Goal: Information Seeking & Learning: Find specific fact

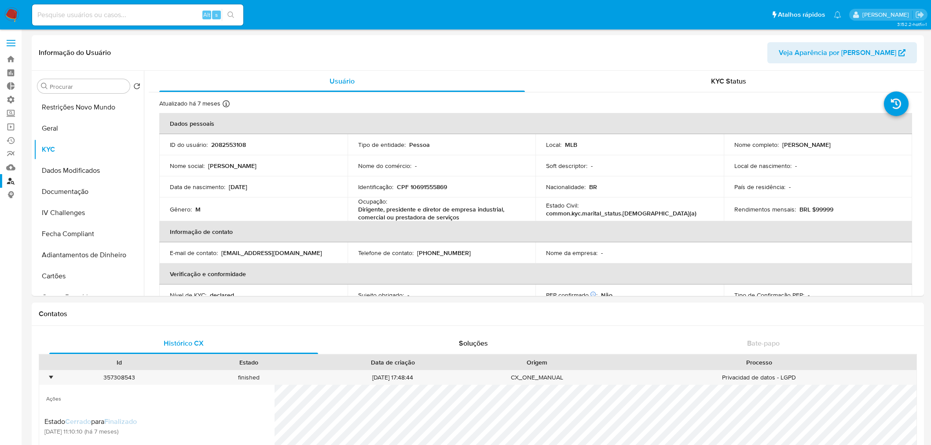
select select "10"
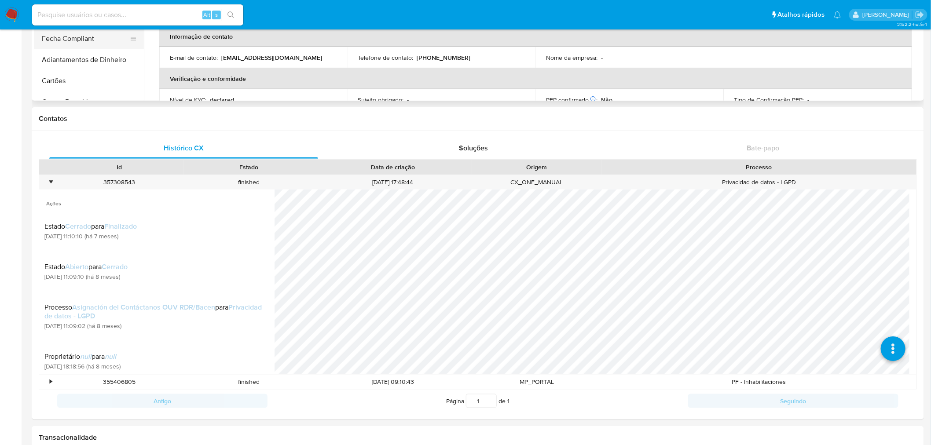
scroll to position [55, 0]
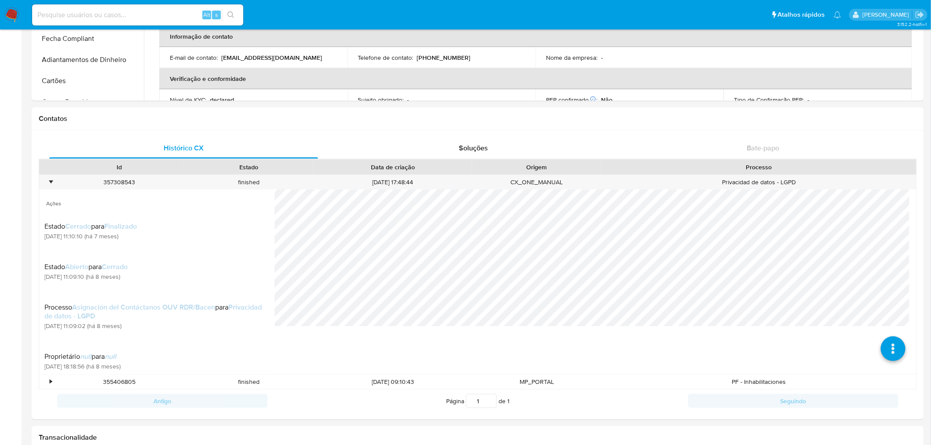
click at [15, 17] on img at bounding box center [11, 14] width 15 height 15
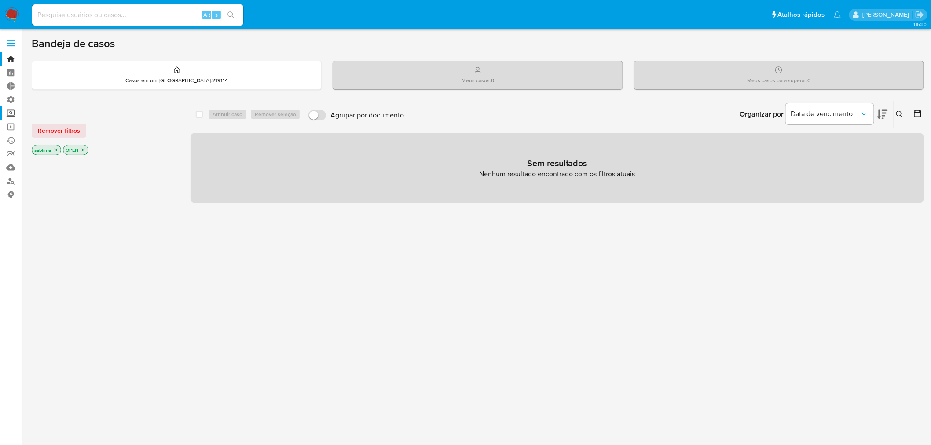
click at [7, 113] on label "Screening" at bounding box center [52, 113] width 105 height 14
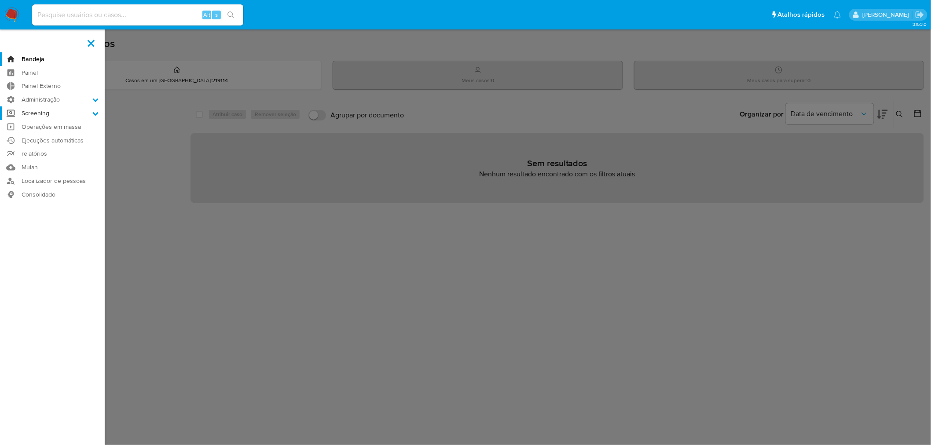
click at [0, 0] on input "Screening" at bounding box center [0, 0] width 0 height 0
click at [28, 229] on link "Localizador de pessoas" at bounding box center [52, 226] width 105 height 14
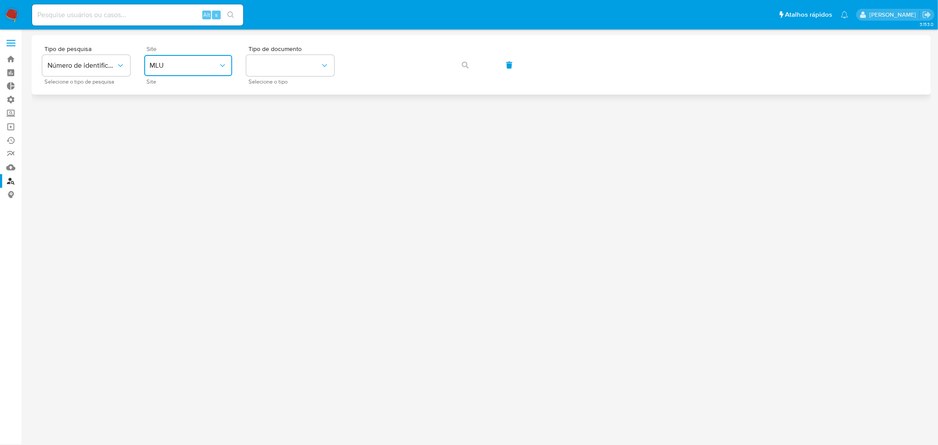
click at [209, 71] on button "MLU" at bounding box center [188, 65] width 88 height 21
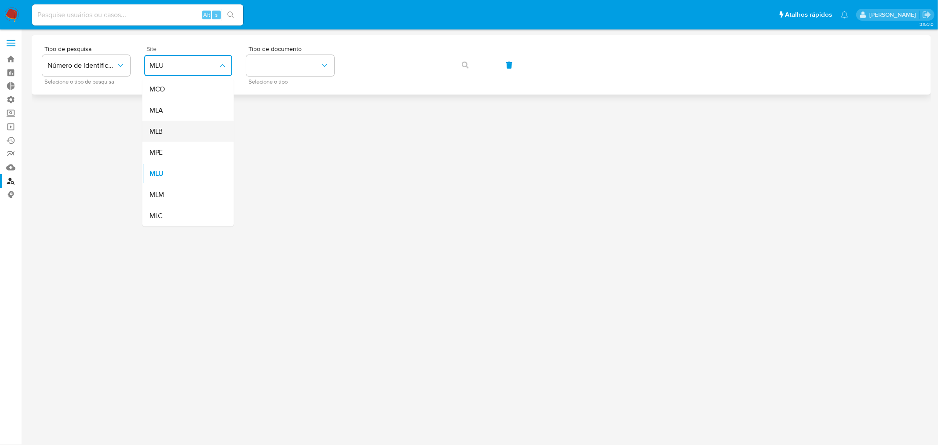
click at [187, 135] on div "MLB" at bounding box center [186, 131] width 72 height 21
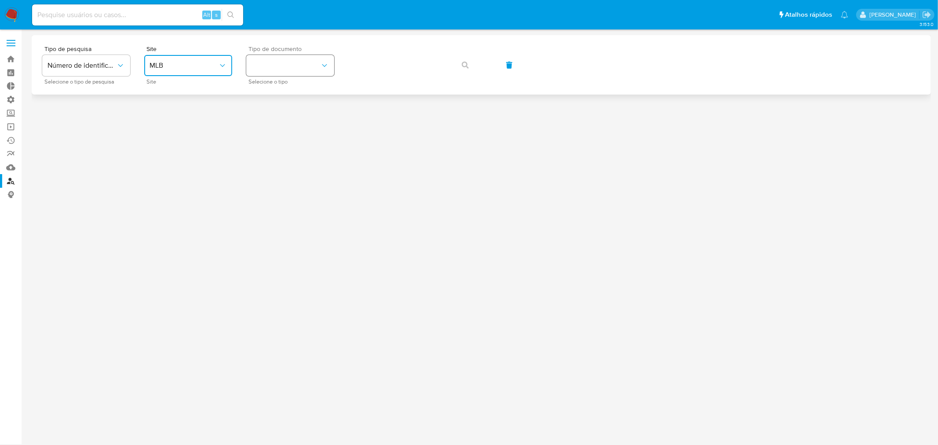
click at [280, 71] on button "identificationType" at bounding box center [290, 65] width 88 height 21
click at [288, 95] on div "CNPJ CNPJ" at bounding box center [288, 94] width 72 height 30
click at [466, 65] on icon "button" at bounding box center [465, 65] width 7 height 7
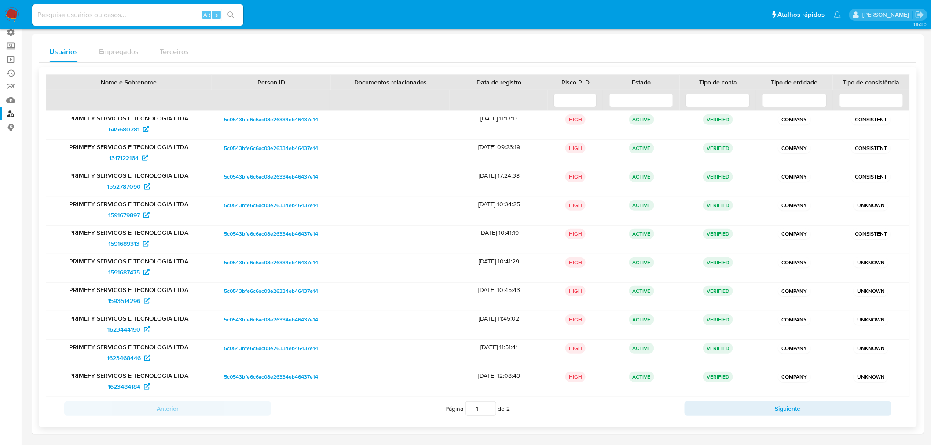
scroll to position [70, 0]
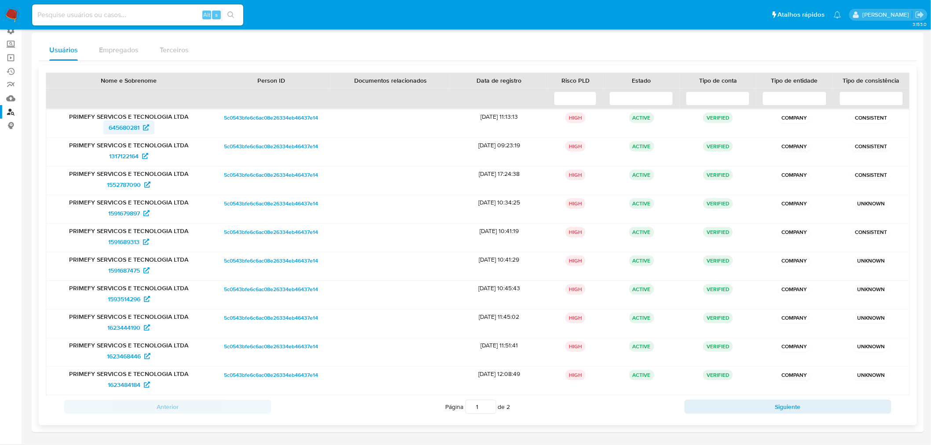
click at [148, 128] on icon at bounding box center [146, 128] width 6 height 6
click at [147, 155] on icon at bounding box center [145, 156] width 6 height 6
click at [63, 18] on input at bounding box center [137, 14] width 211 height 11
paste input "1030700261"
type input "1030700261"
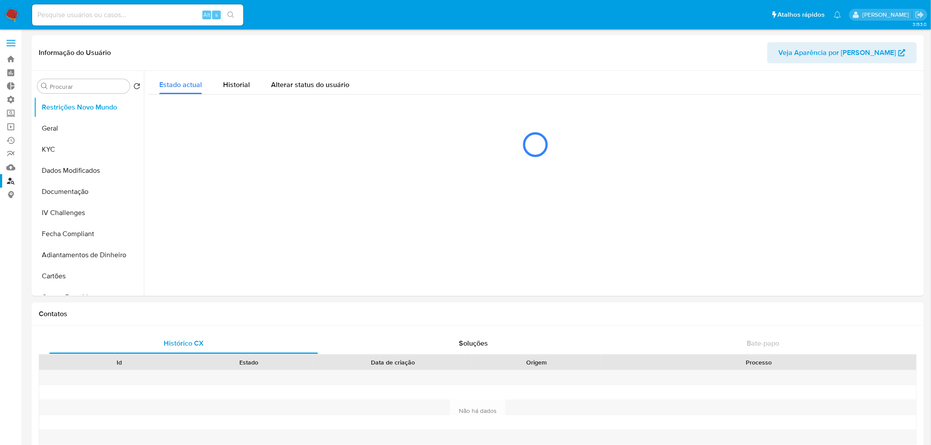
select select "10"
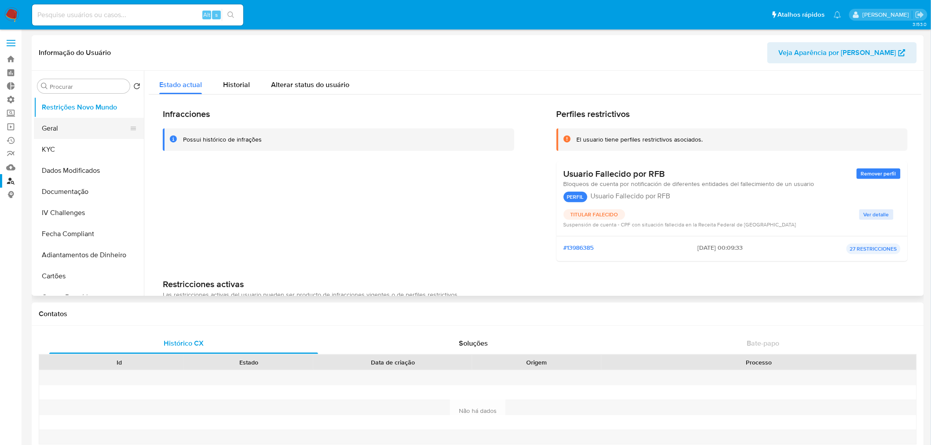
click at [69, 133] on button "Geral" at bounding box center [85, 128] width 103 height 21
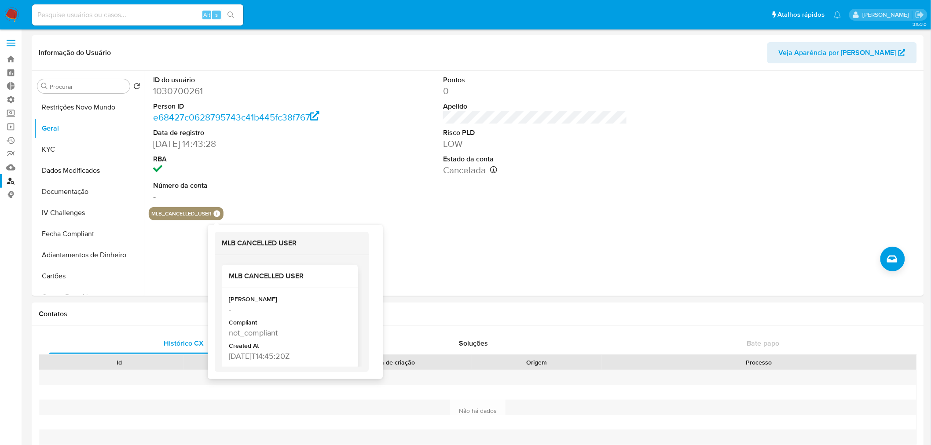
click at [234, 344] on div "Created At" at bounding box center [289, 346] width 120 height 9
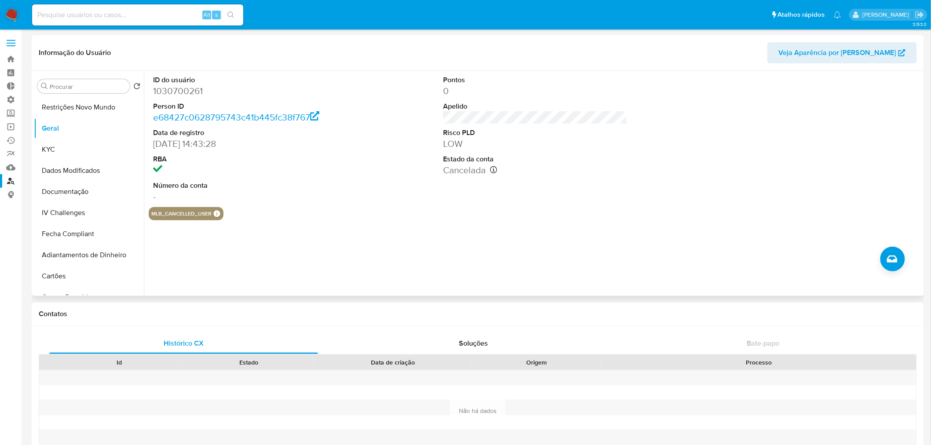
drag, startPoint x: 574, startPoint y: 169, endPoint x: 585, endPoint y: 172, distance: 11.7
click at [185, 91] on dd "1030700261" at bounding box center [245, 91] width 184 height 12
copy dd "1030700261"
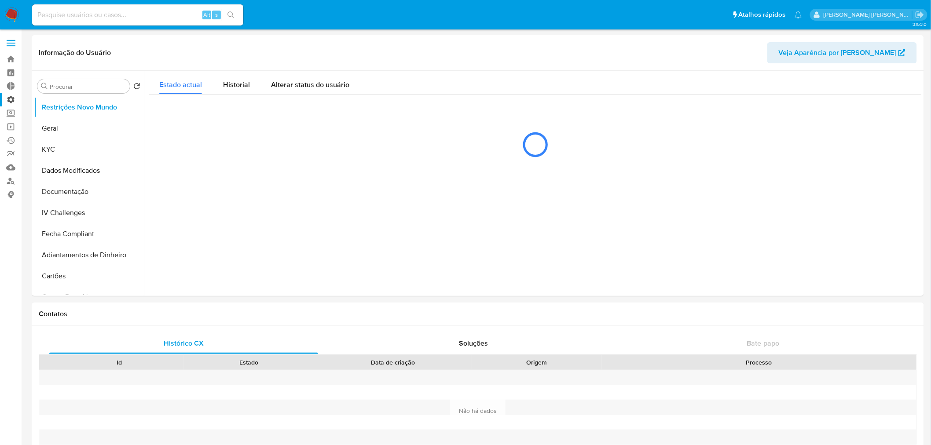
select select "10"
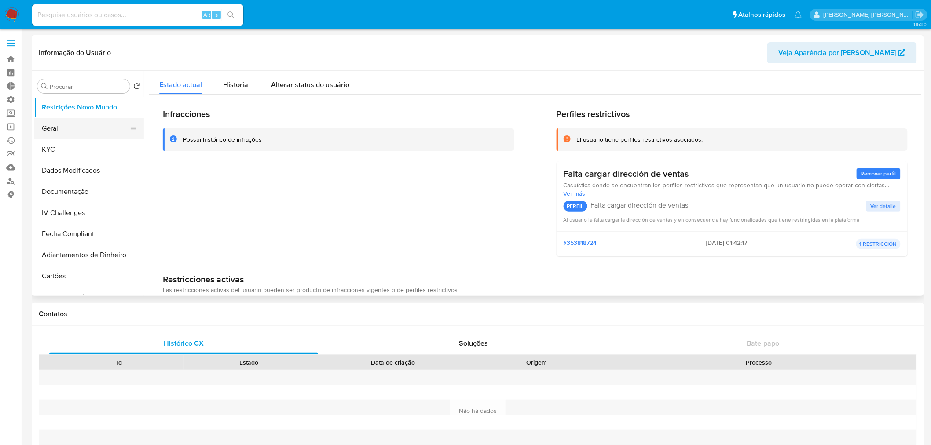
click at [75, 129] on button "Geral" at bounding box center [85, 128] width 103 height 21
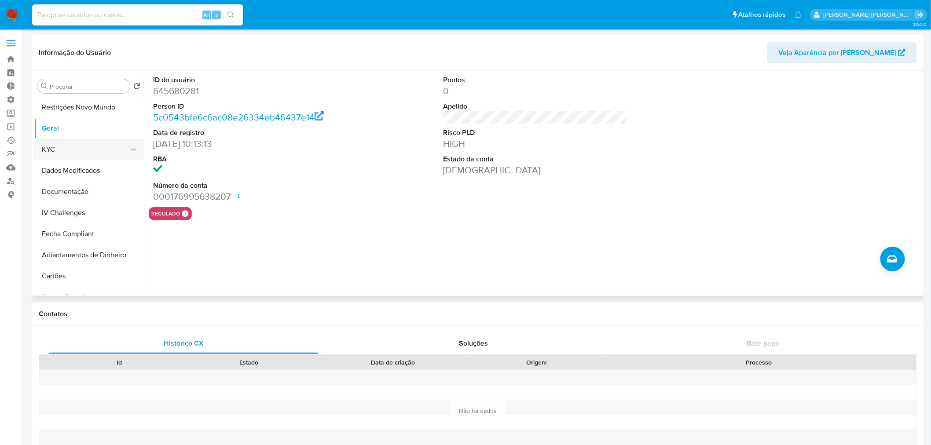
click at [87, 155] on button "KYC" at bounding box center [85, 149] width 103 height 21
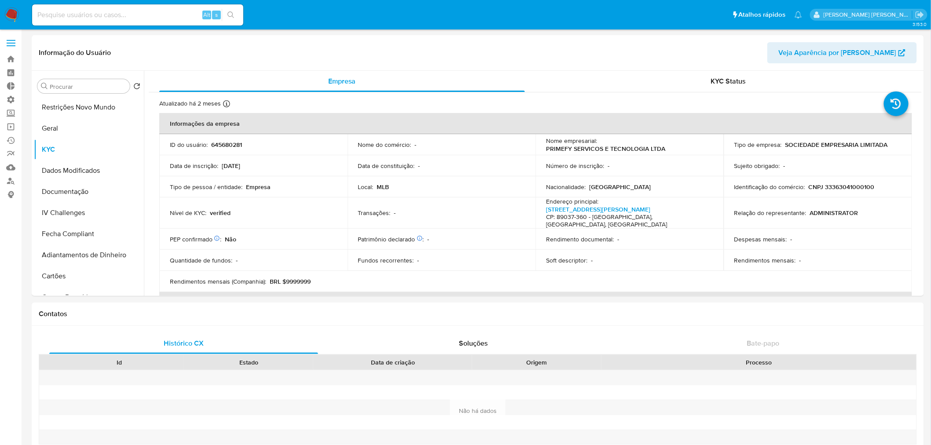
scroll to position [49, 0]
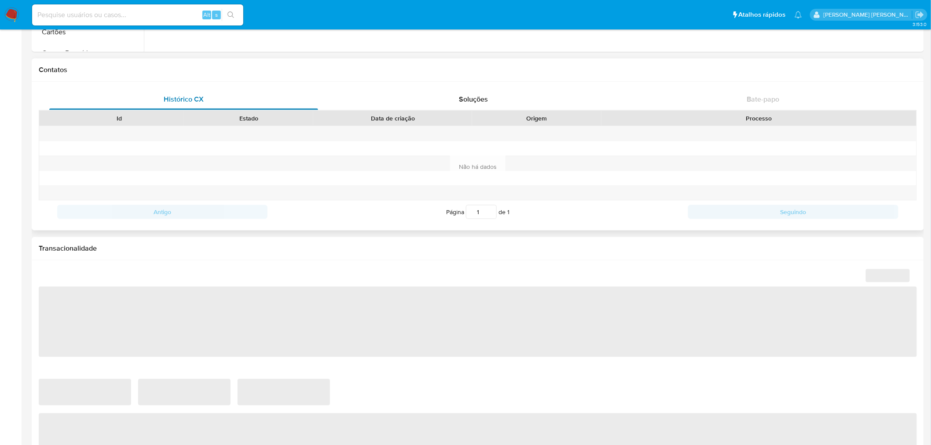
select select "10"
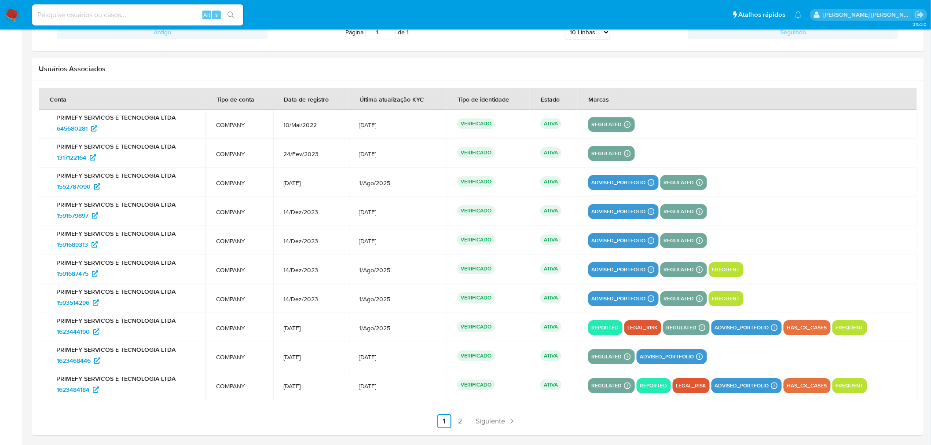
scroll to position [1080, 0]
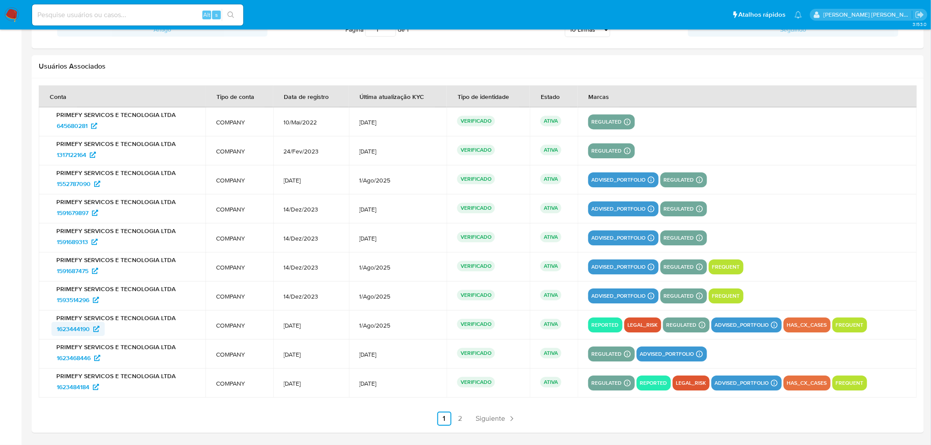
click at [95, 329] on icon at bounding box center [96, 329] width 6 height 6
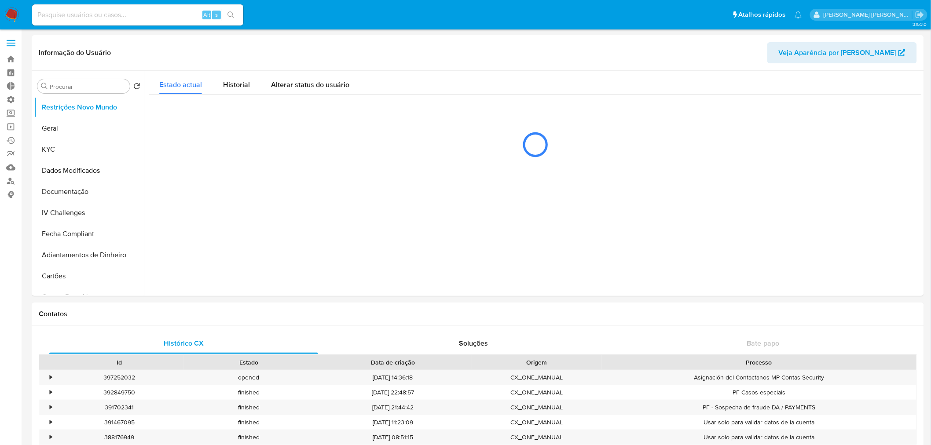
select select "10"
